Goal: Task Accomplishment & Management: Complete application form

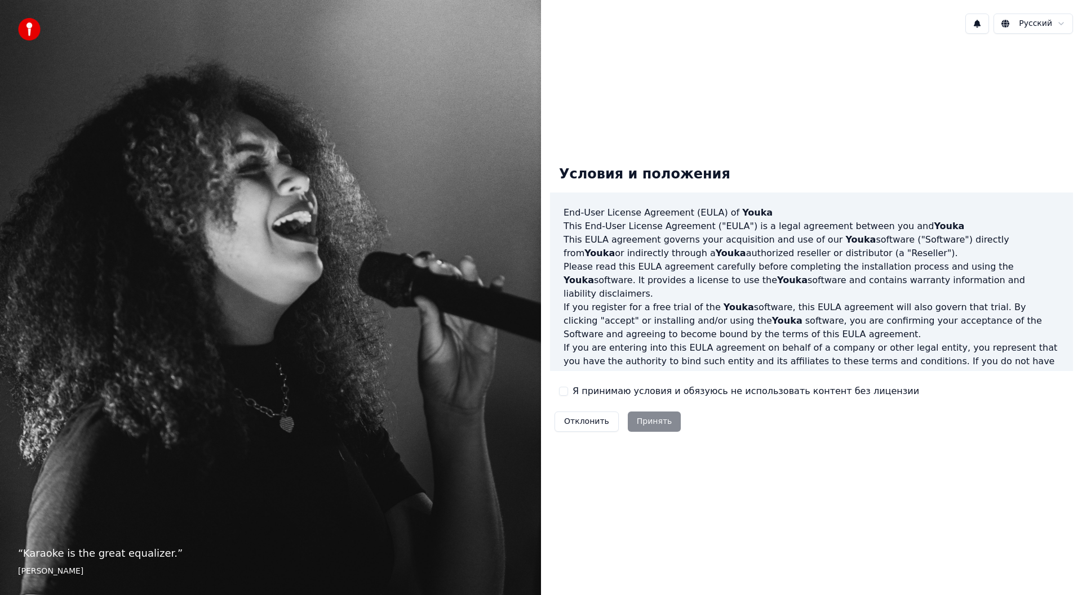
click at [565, 393] on button "Я принимаю условия и обязуюсь не использовать контент без лицензии" at bounding box center [563, 391] width 9 height 9
click at [646, 417] on button "Принять" at bounding box center [655, 422] width 54 height 20
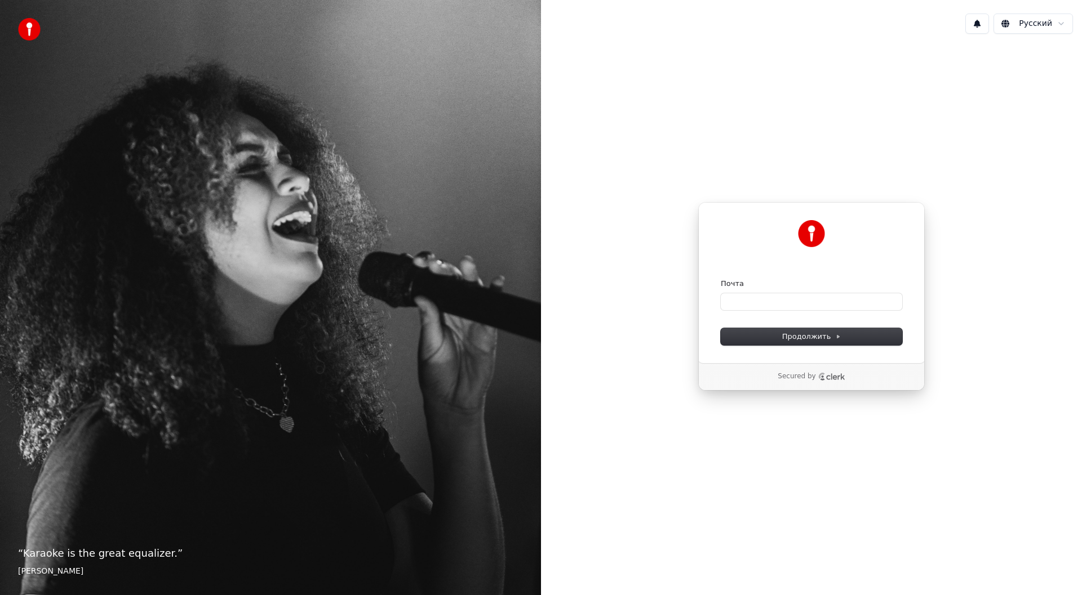
click at [721, 288] on label "Почта" at bounding box center [732, 284] width 23 height 10
click at [721, 294] on input "Почта" at bounding box center [811, 302] width 181 height 17
click at [733, 305] on input "Почта" at bounding box center [811, 302] width 181 height 17
click at [735, 302] on input "Почта" at bounding box center [811, 302] width 181 height 17
click at [807, 335] on span "Продолжить" at bounding box center [811, 337] width 59 height 10
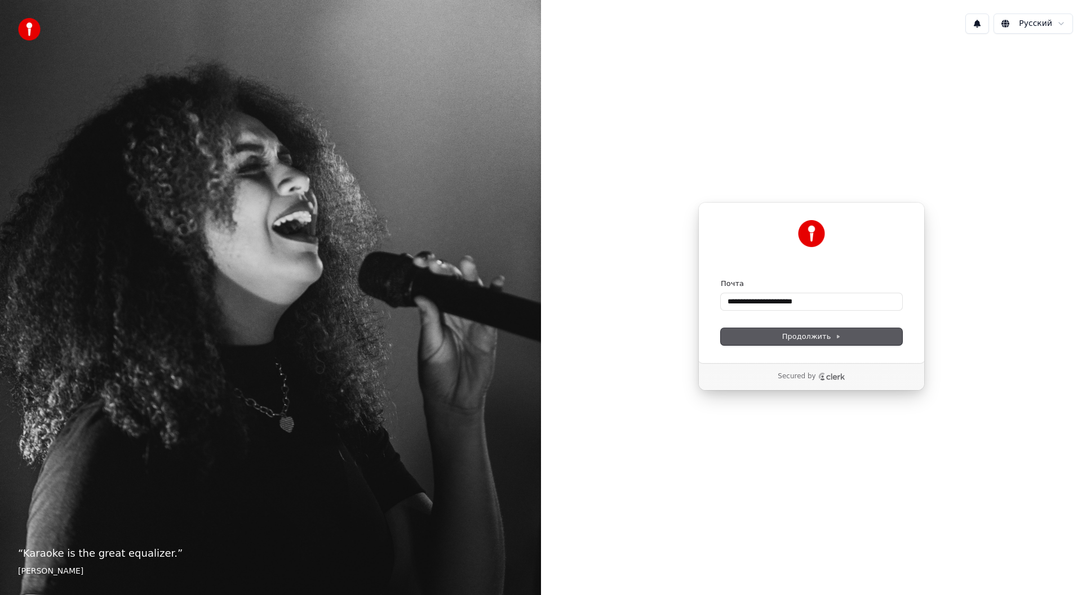
type input "**********"
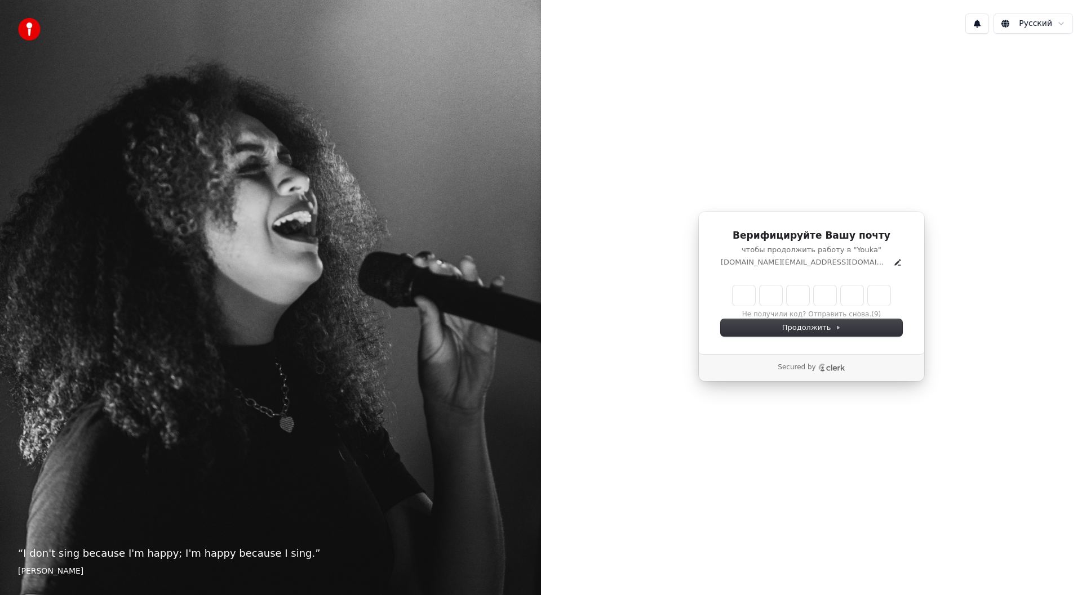
click at [751, 291] on input "Enter verification code" at bounding box center [811, 296] width 158 height 20
type input "******"
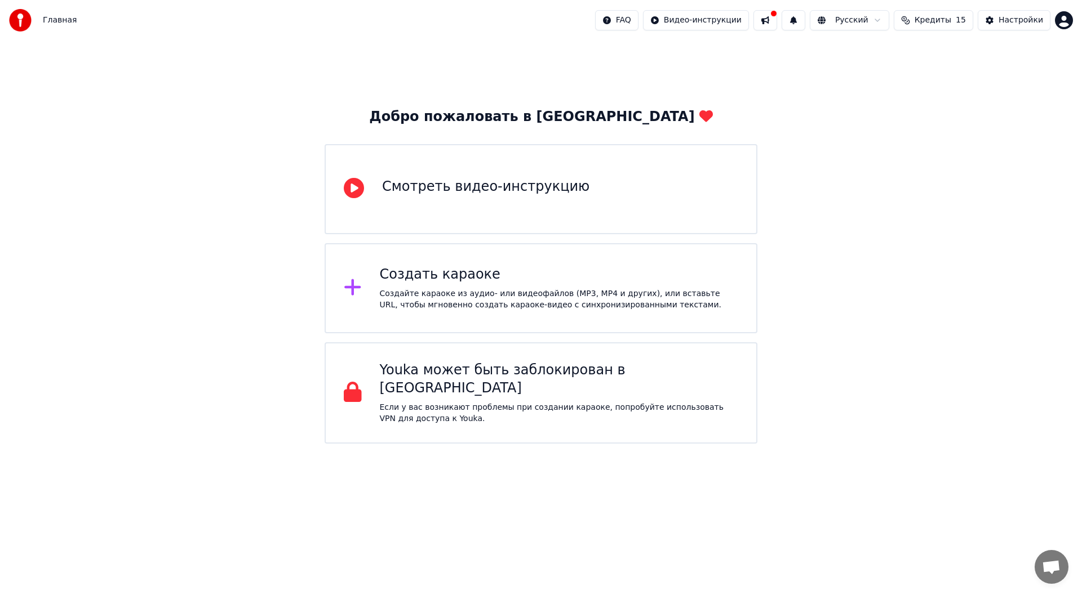
click at [691, 368] on div "Youka может быть заблокирован в [GEOGRAPHIC_DATA]" at bounding box center [559, 380] width 359 height 36
